Goal: Navigation & Orientation: Find specific page/section

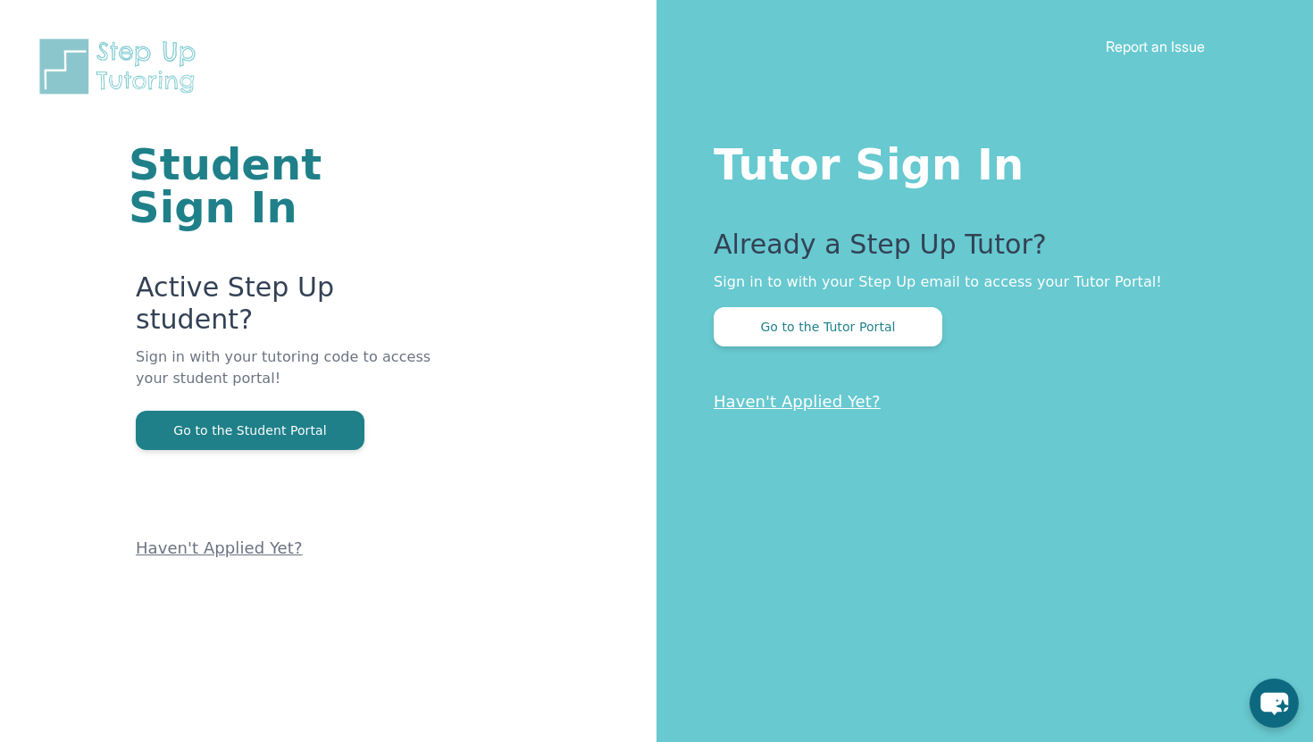
click at [781, 348] on div "Tutor Sign In Already a Step Up Tutor? Sign in to with your Step Up email to ac…" at bounding box center [984, 371] width 656 height 742
click at [789, 330] on button "Go to the Tutor Portal" at bounding box center [828, 326] width 229 height 39
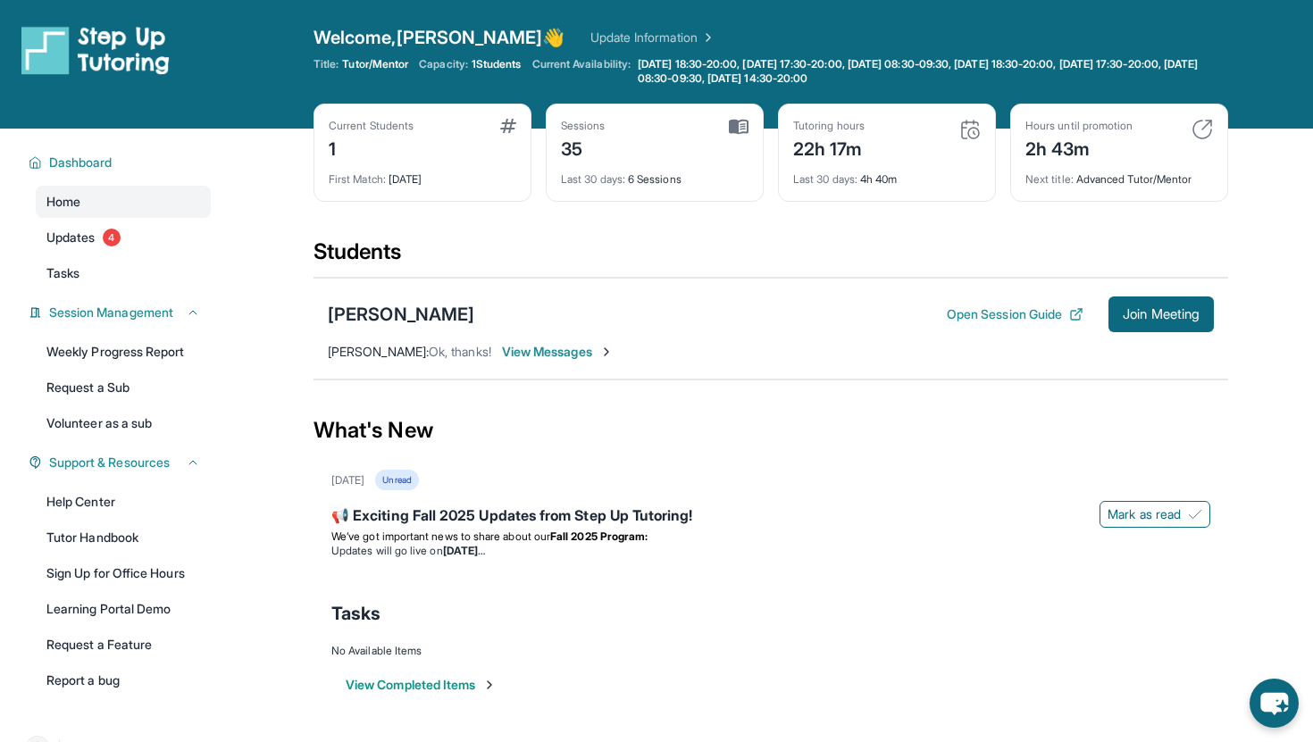
click at [538, 359] on span "View Messages" at bounding box center [558, 352] width 112 height 18
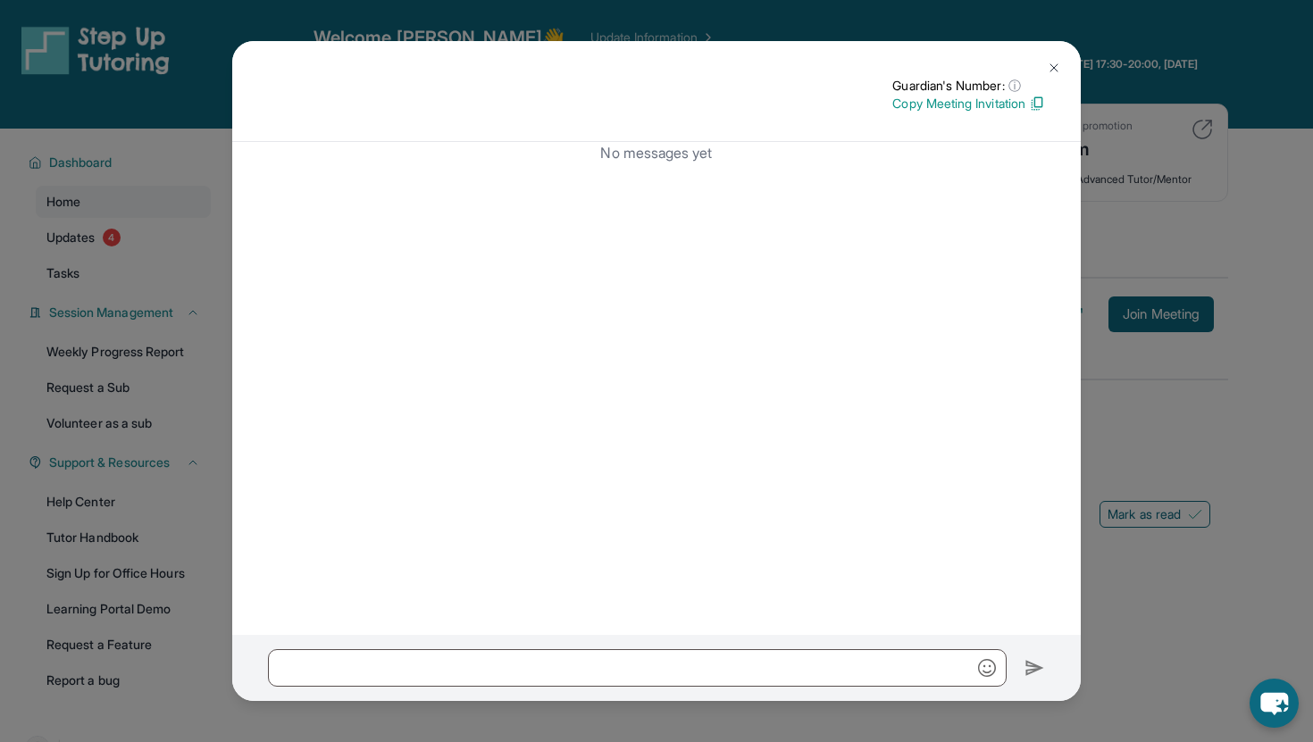
click at [1051, 55] on button at bounding box center [1054, 68] width 36 height 36
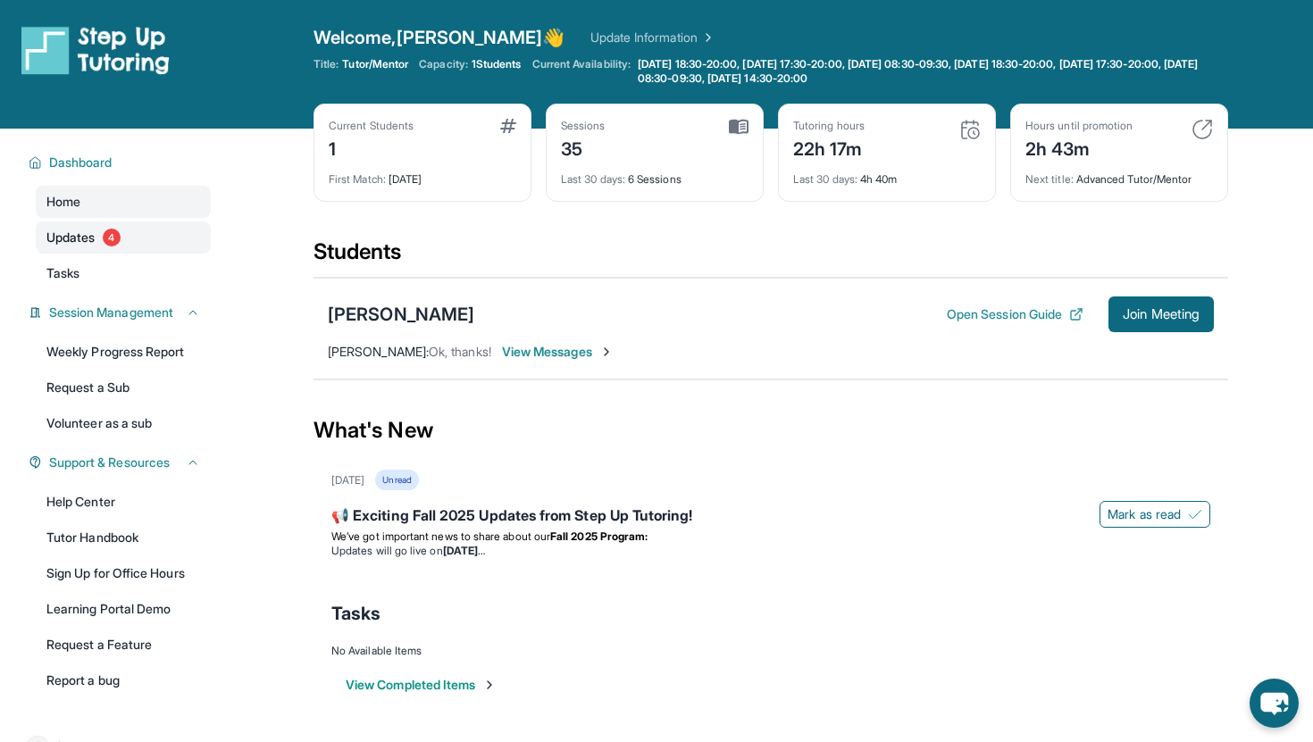
click at [65, 239] on span "Updates" at bounding box center [70, 238] width 49 height 18
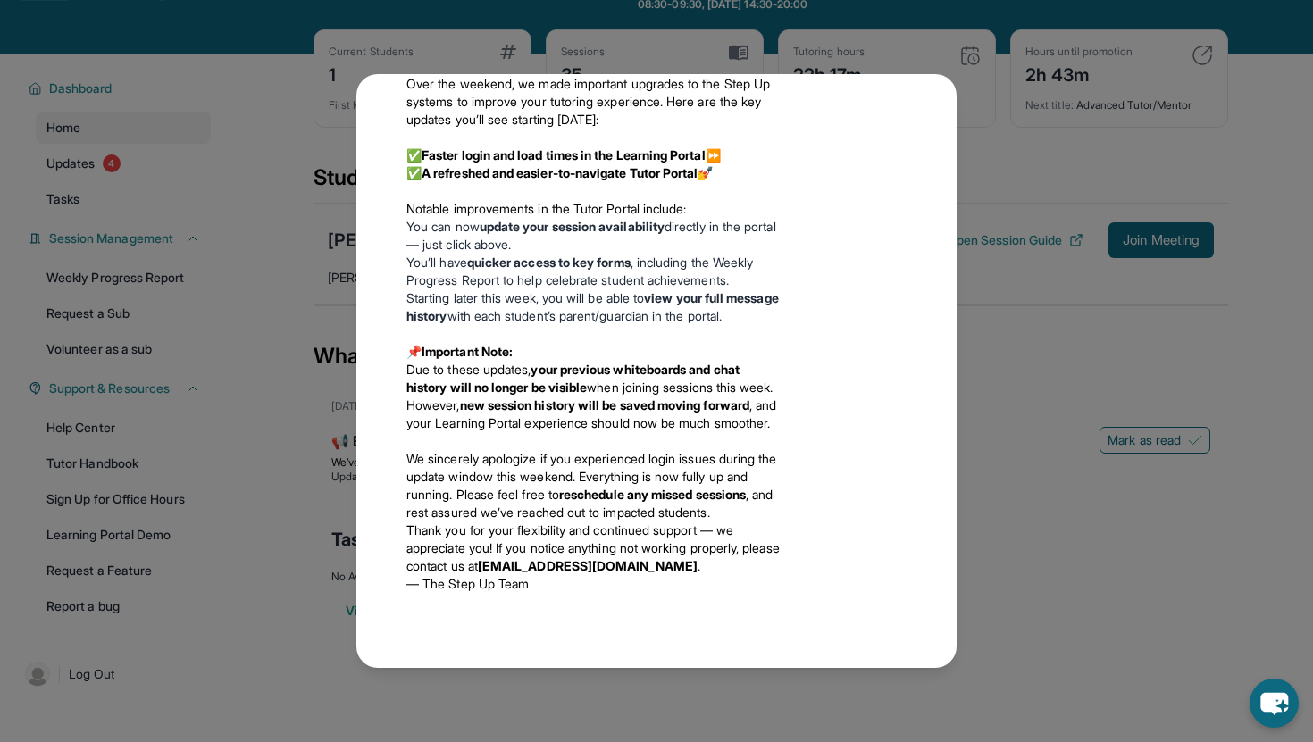
scroll to position [87, 0]
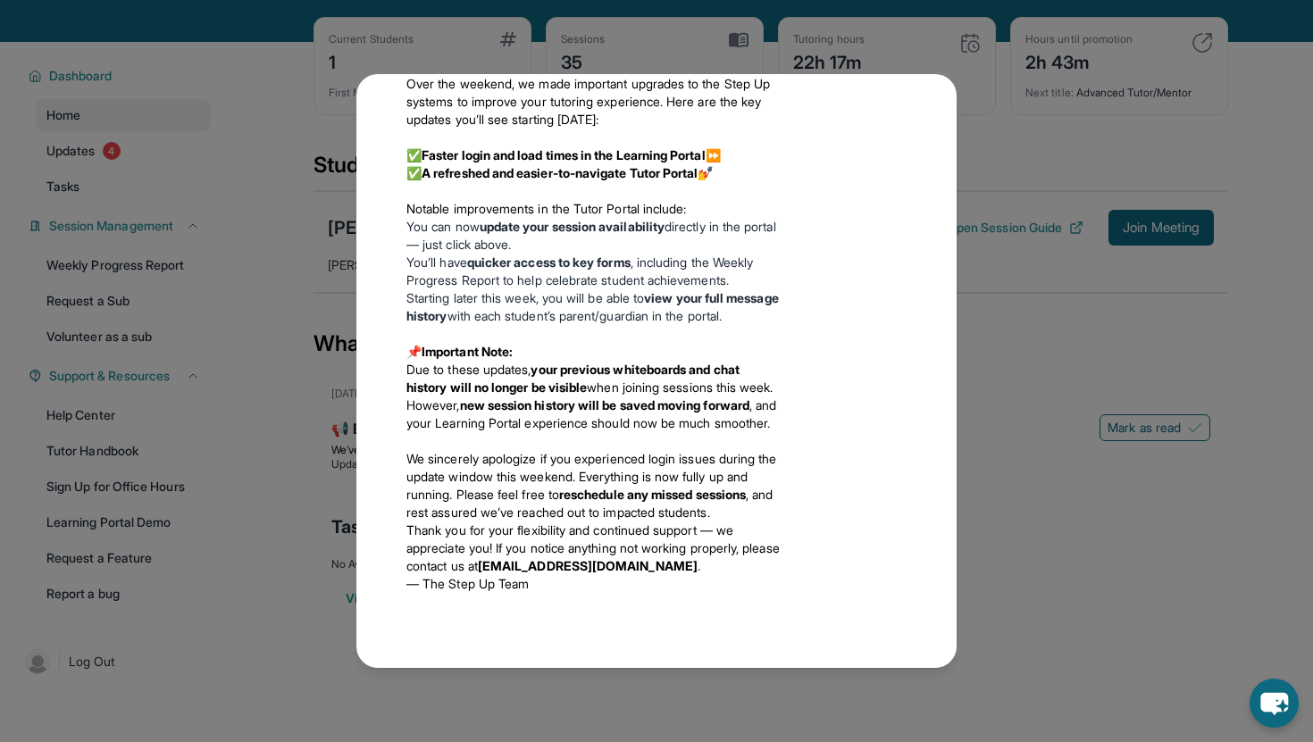
click at [1014, 261] on div "Updates August 27th 📢 Exciting Fall 2025 Updates from Step Up Tutoring! We’ve g…" at bounding box center [656, 371] width 1313 height 742
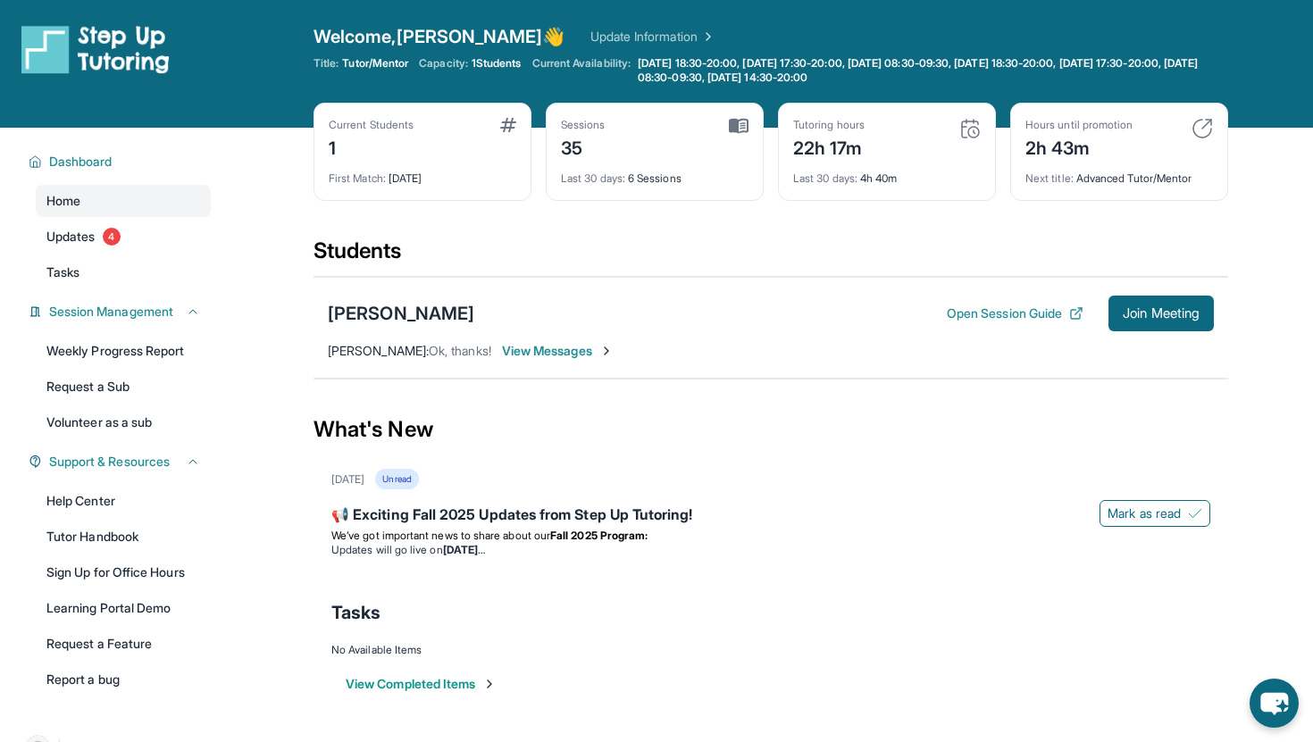
scroll to position [0, 0]
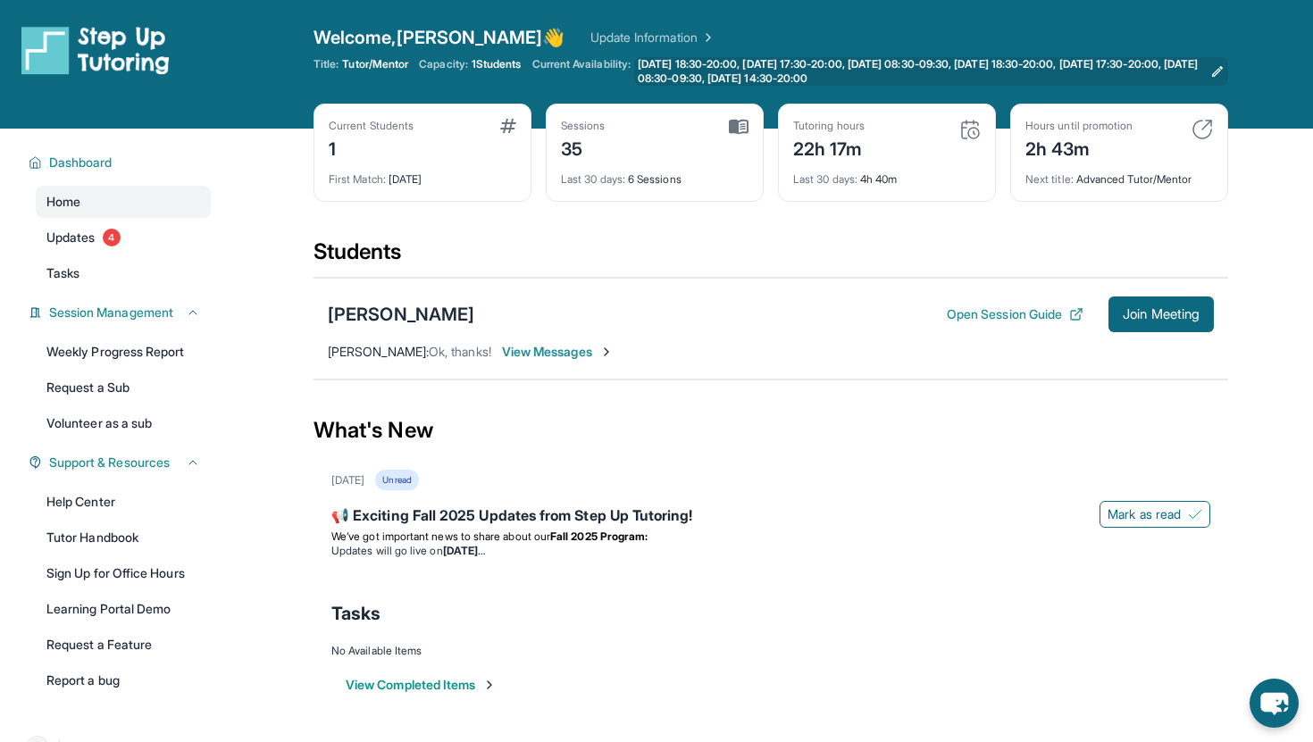
click at [710, 70] on span "Monday 18:30-20:00, Tuesday 17:30-20:00, Wednesday 08:30-09:30, Wednesday 18:30…" at bounding box center [920, 71] width 565 height 29
click at [932, 63] on span "Monday 18:30-20:00, Tuesday 17:30-20:00, Wednesday 08:30-09:30, Wednesday 18:30…" at bounding box center [920, 71] width 565 height 29
click at [88, 51] on img at bounding box center [95, 50] width 148 height 50
click at [105, 346] on link "Weekly Progress Report" at bounding box center [123, 352] width 175 height 32
click at [113, 55] on img at bounding box center [95, 50] width 148 height 50
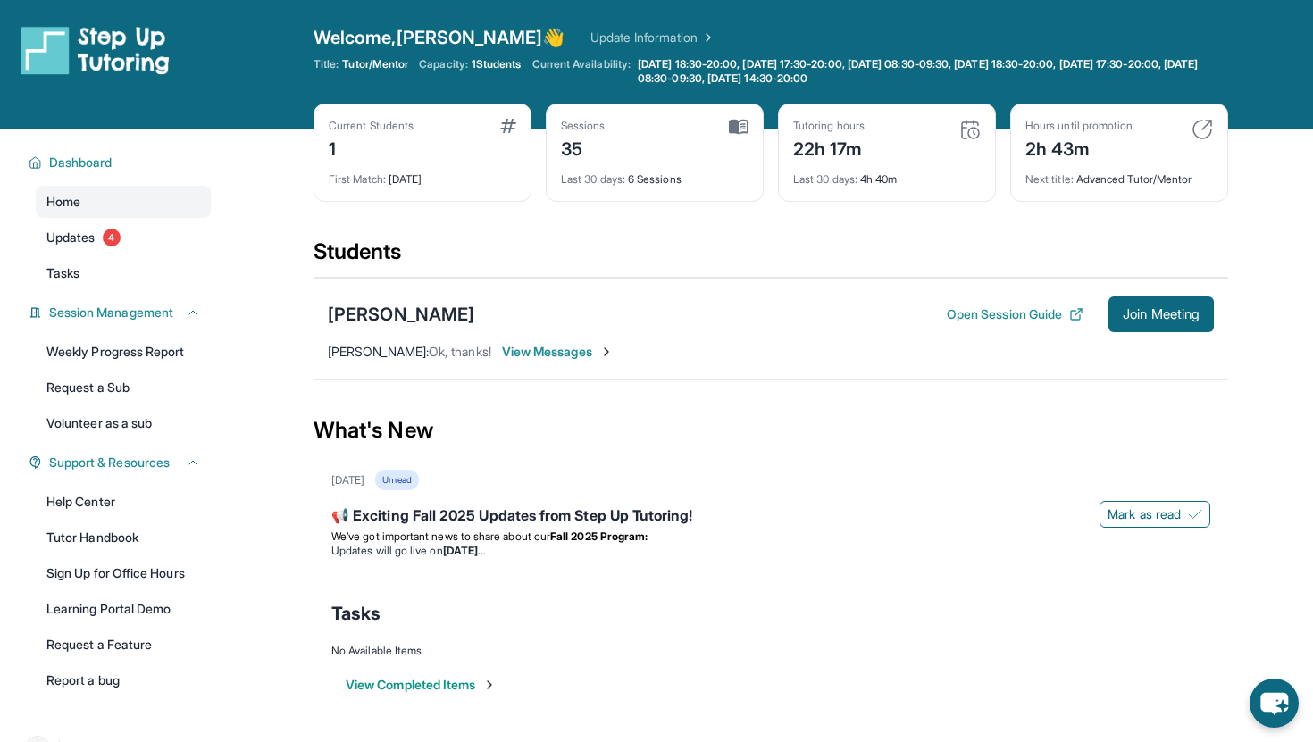
click at [123, 55] on img at bounding box center [95, 50] width 148 height 50
click at [372, 41] on span "Welcome, Jin 👋" at bounding box center [439, 37] width 252 height 25
click at [590, 33] on link "Update Information" at bounding box center [652, 38] width 125 height 18
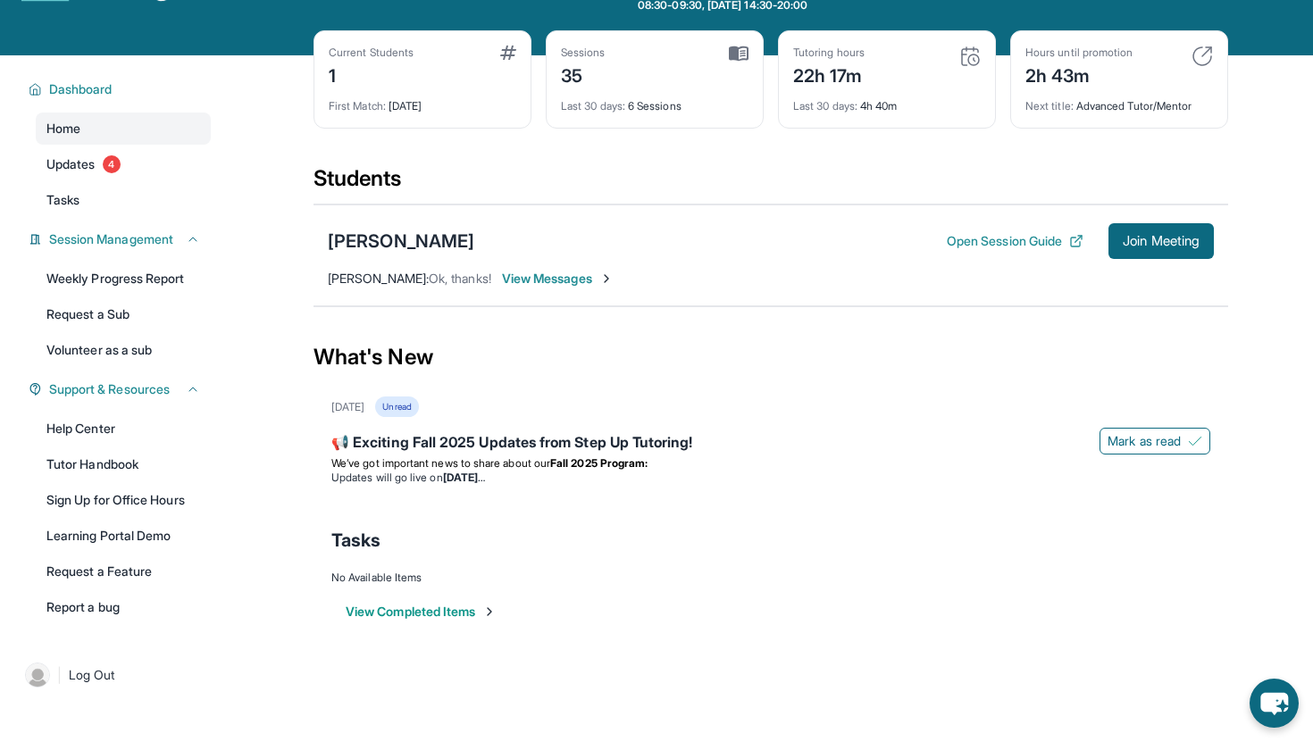
scroll to position [129, 0]
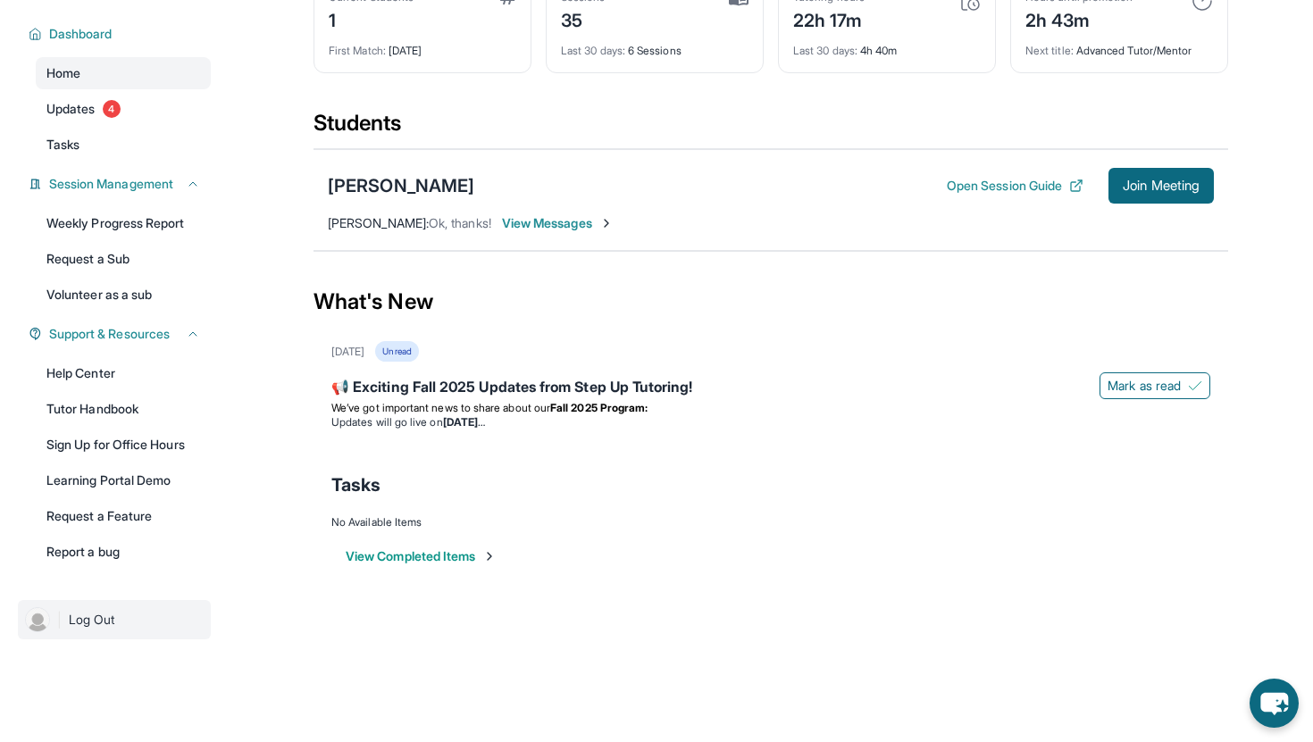
click at [33, 611] on img at bounding box center [37, 619] width 25 height 25
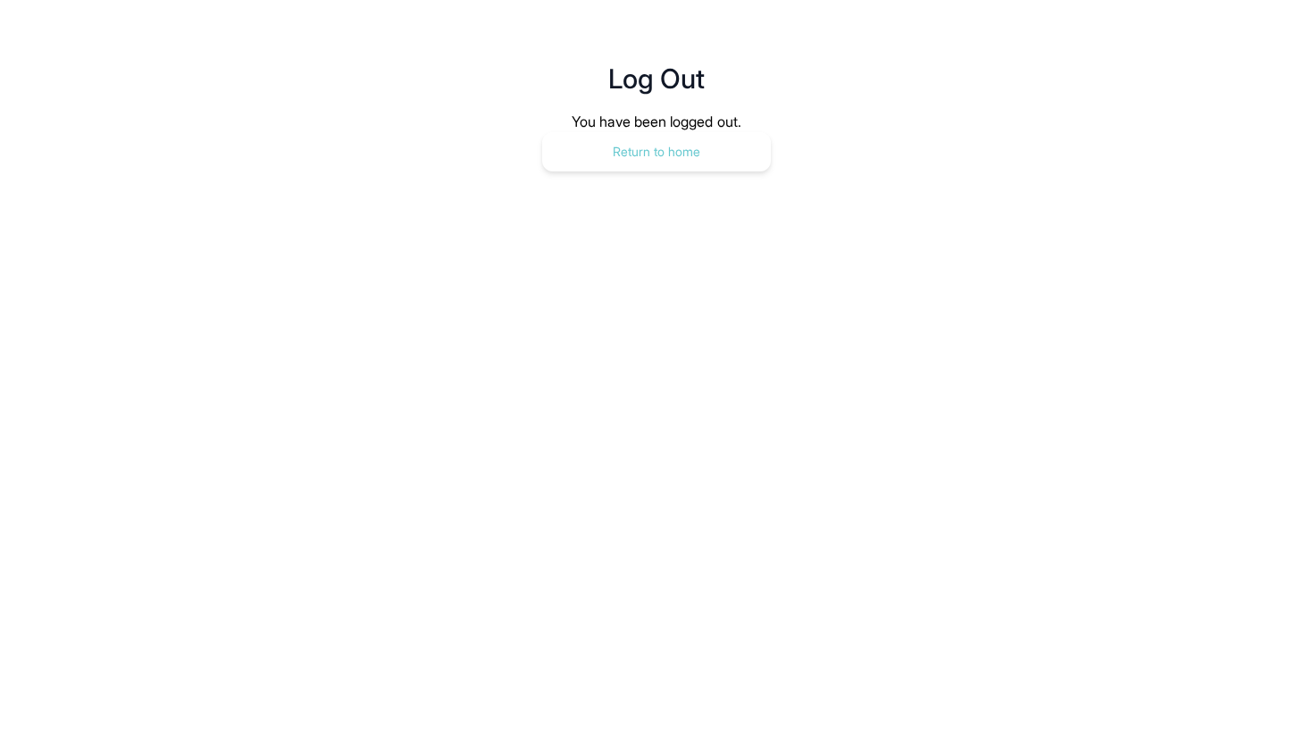
click at [595, 163] on button "Return to home" at bounding box center [656, 151] width 229 height 39
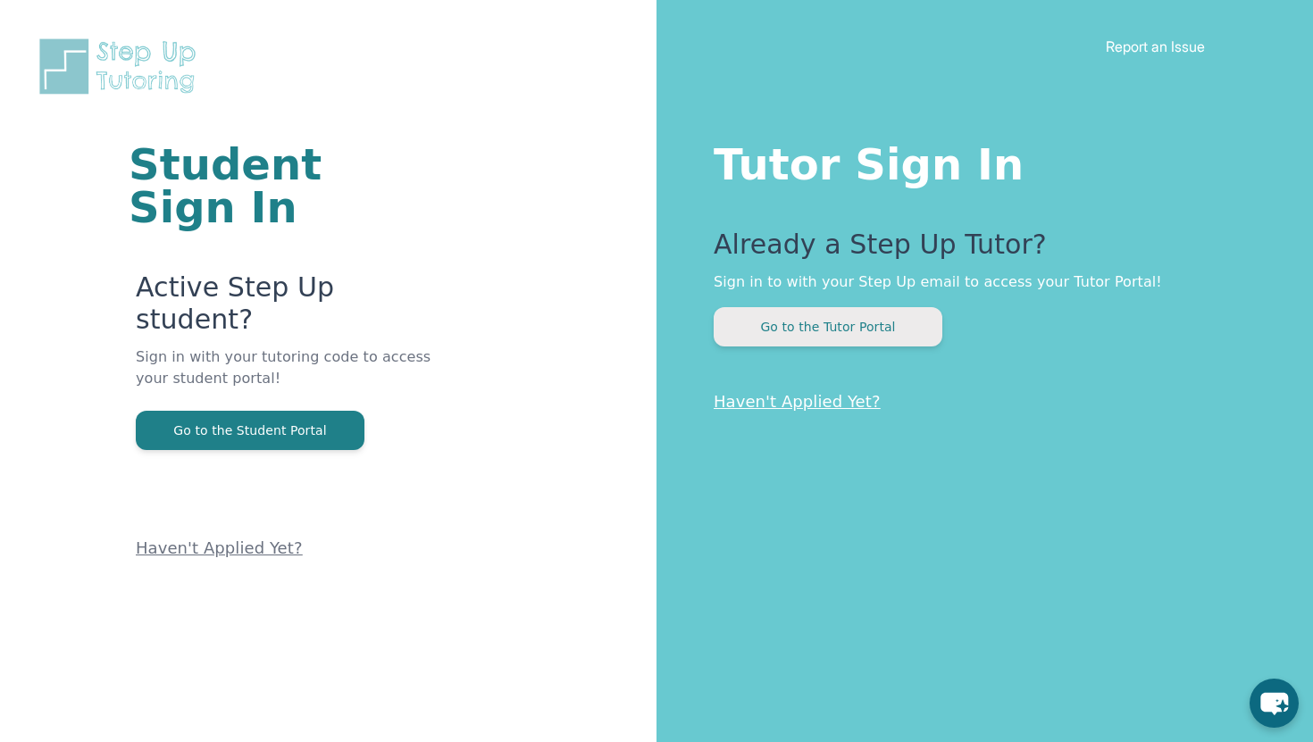
click at [781, 332] on button "Go to the Tutor Portal" at bounding box center [828, 326] width 229 height 39
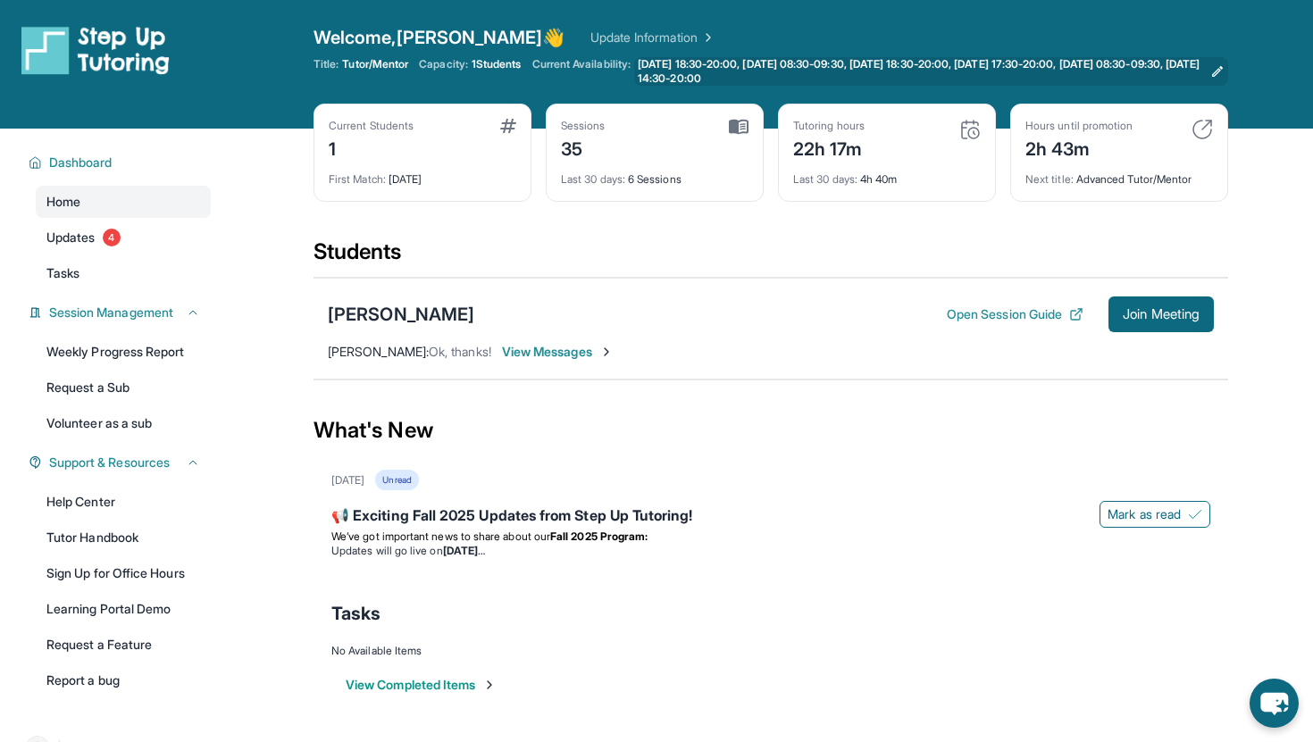
click at [823, 71] on span "[DATE] 18:30-20:00, [DATE] 08:30-09:30, [DATE] 18:30-20:00, [DATE] 17:30-20:00,…" at bounding box center [920, 71] width 565 height 29
click at [56, 235] on span "Updates" at bounding box center [70, 238] width 49 height 18
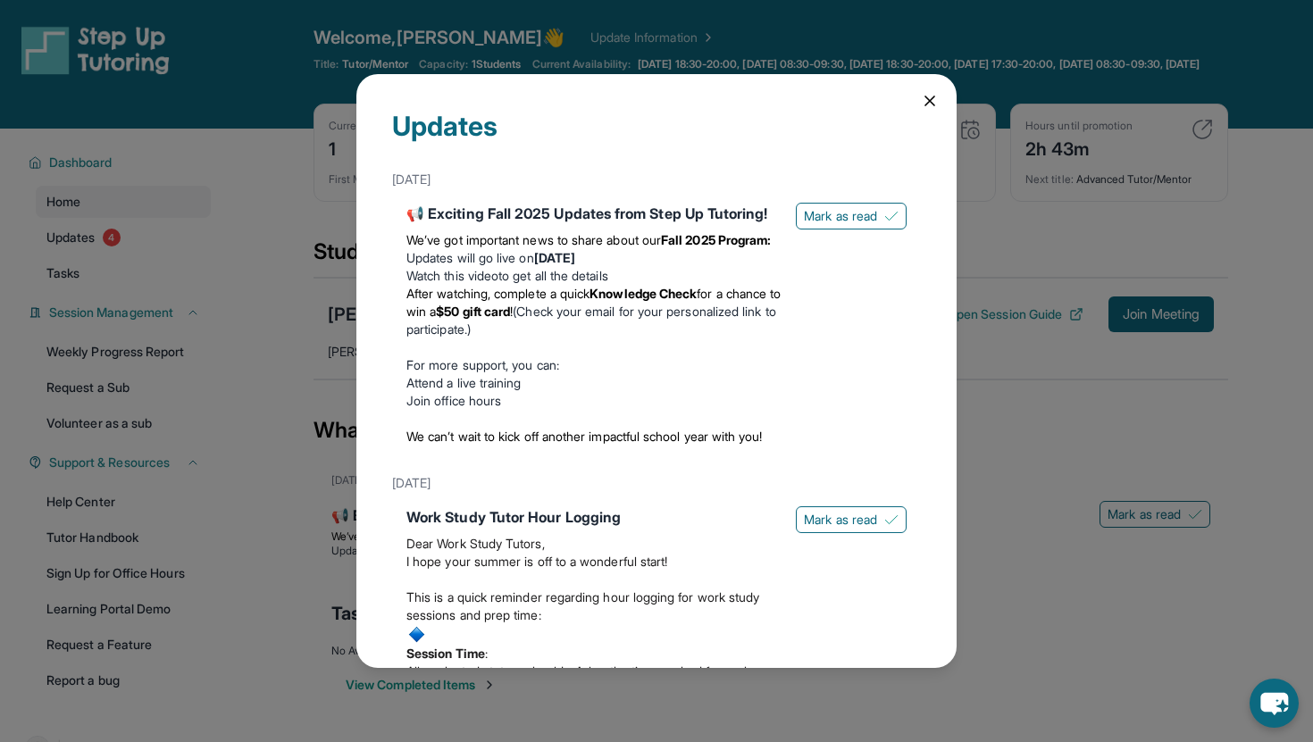
click at [929, 108] on icon at bounding box center [930, 101] width 18 height 18
